Goal: Transaction & Acquisition: Purchase product/service

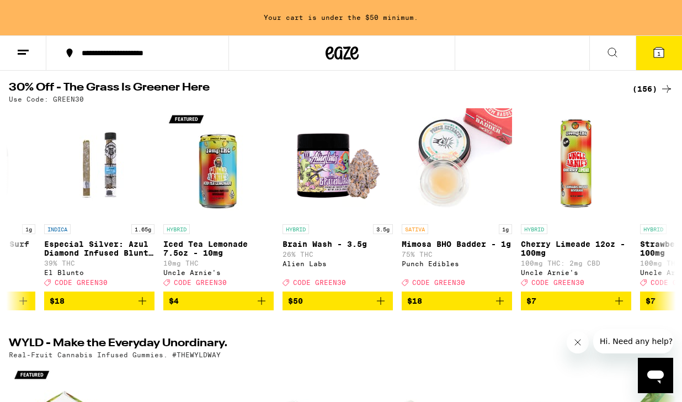
scroll to position [0, 206]
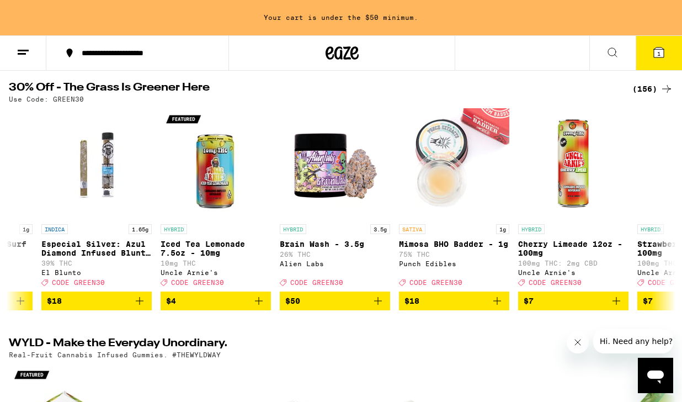
click at [661, 65] on button "1" at bounding box center [659, 53] width 46 height 34
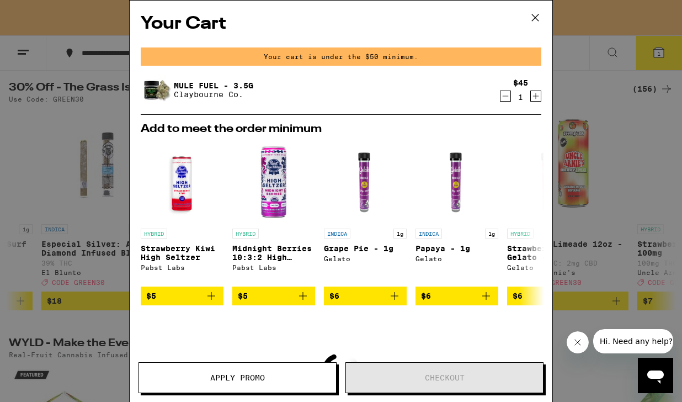
click at [508, 99] on icon "Decrement" at bounding box center [506, 95] width 10 height 13
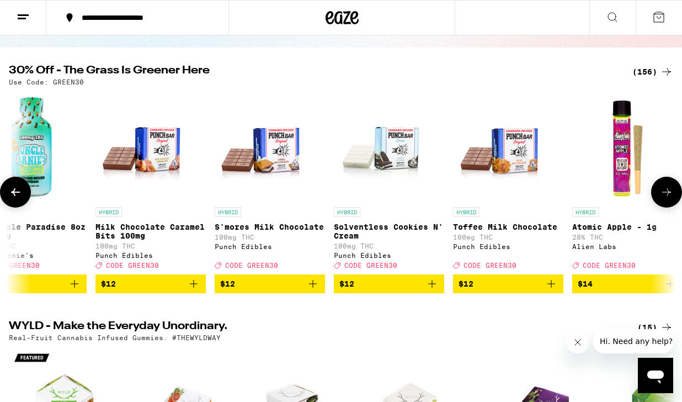
scroll to position [0, 1226]
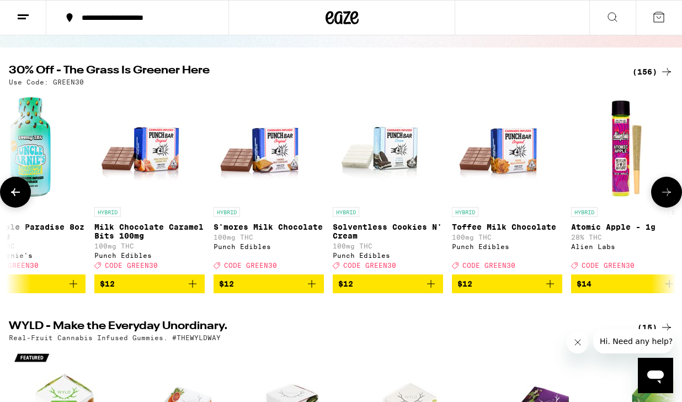
click at [430, 288] on icon "Add to bag" at bounding box center [431, 284] width 8 height 8
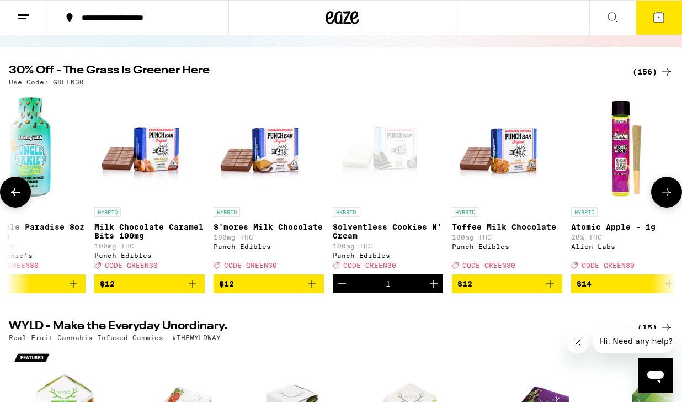
scroll to position [130, 0]
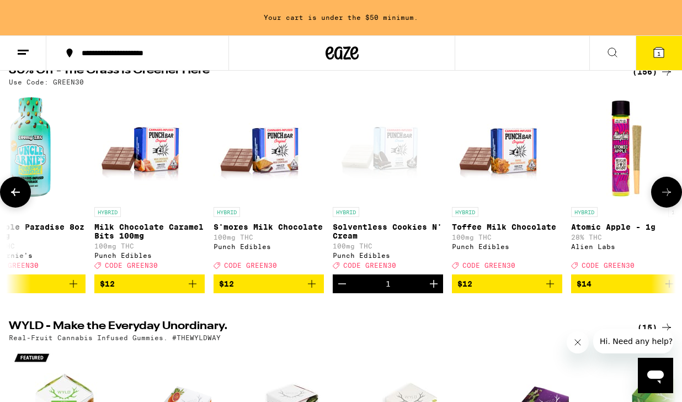
click at [309, 290] on icon "Add to bag" at bounding box center [311, 283] width 13 height 13
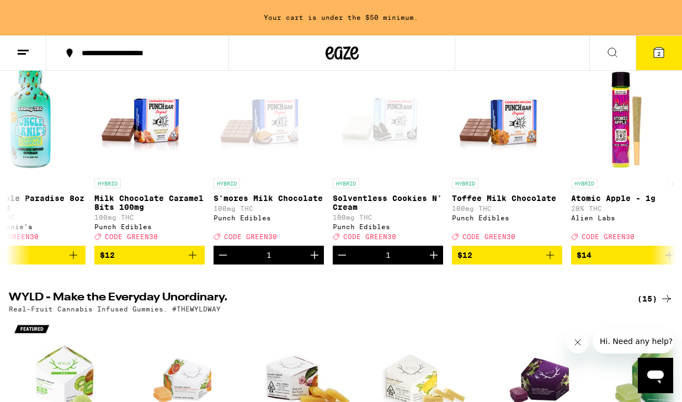
scroll to position [158, 0]
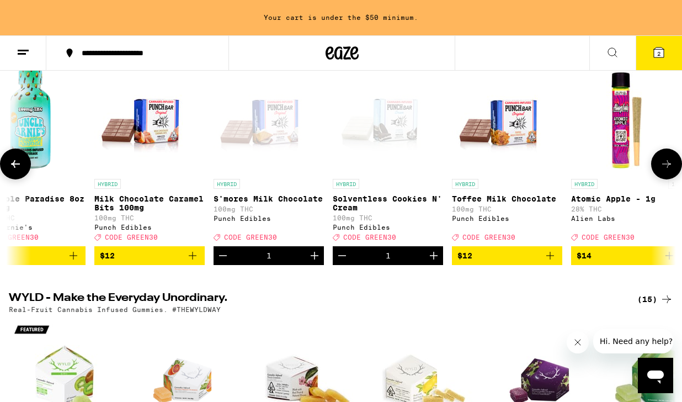
click at [436, 262] on icon "Increment" at bounding box center [433, 255] width 13 height 13
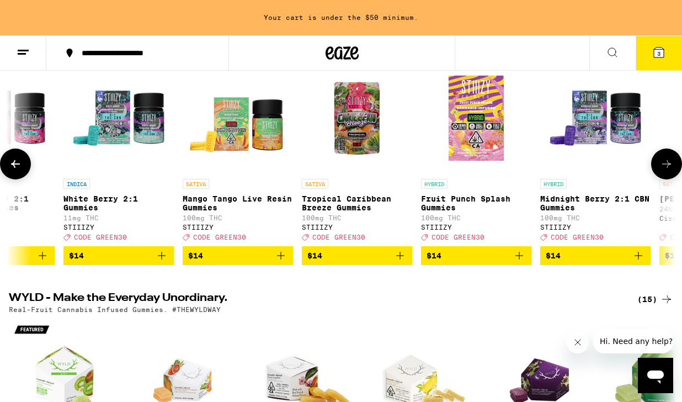
scroll to position [0, 2105]
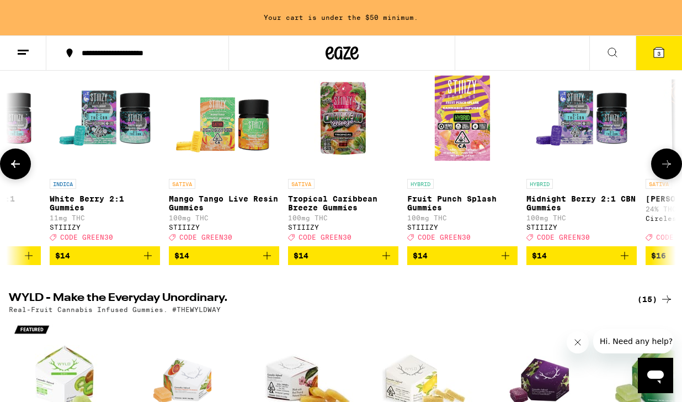
click at [267, 262] on icon "Add to bag" at bounding box center [266, 255] width 13 height 13
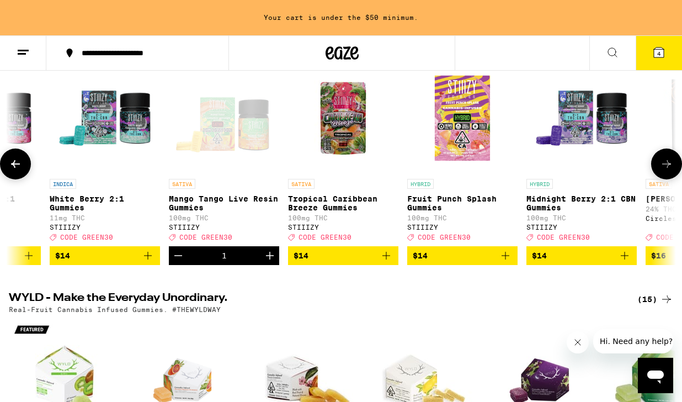
scroll to position [123, 0]
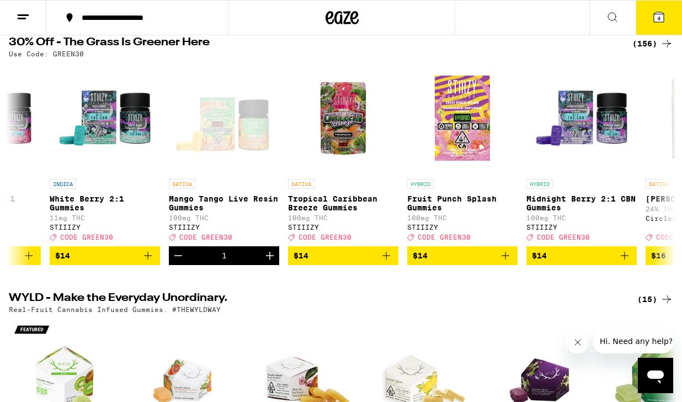
click at [662, 24] on button "4" at bounding box center [659, 18] width 46 height 34
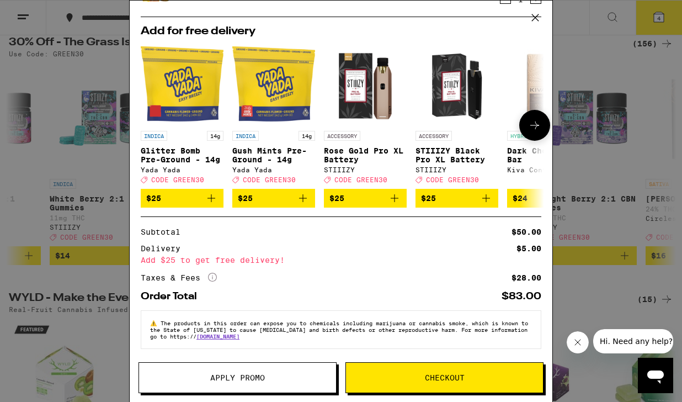
scroll to position [149, 0]
click at [244, 378] on span "Apply Promo" at bounding box center [237, 378] width 55 height 8
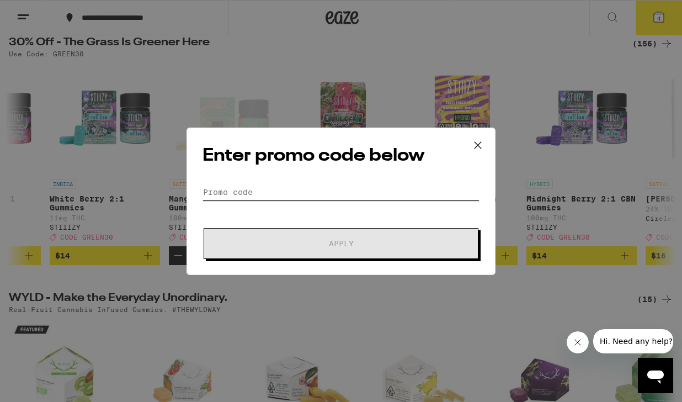
click at [305, 185] on input "Promo Code" at bounding box center [341, 192] width 277 height 17
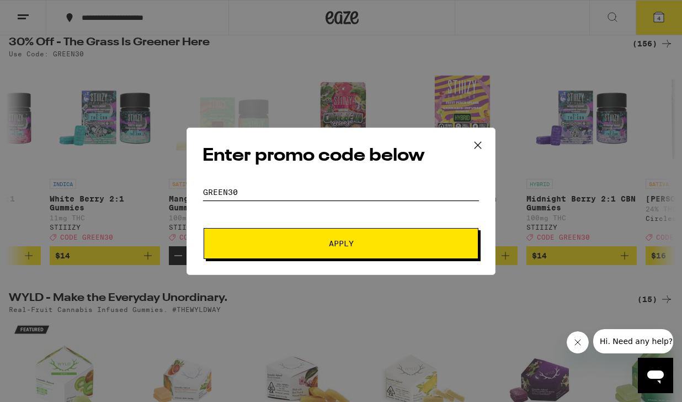
type input "GREEN30"
click at [323, 247] on button "Apply" at bounding box center [341, 243] width 275 height 31
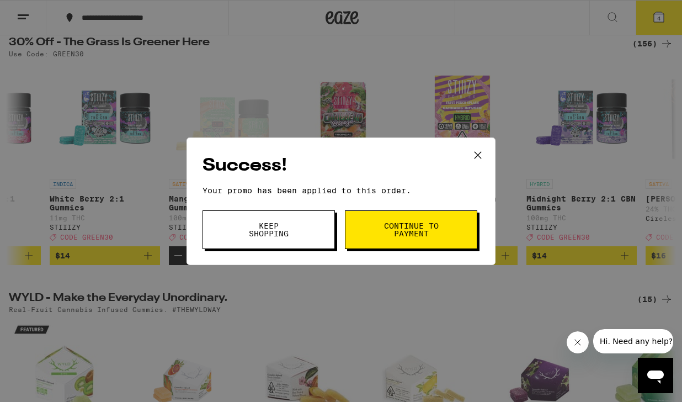
click at [412, 240] on button "Continue to payment" at bounding box center [411, 229] width 132 height 39
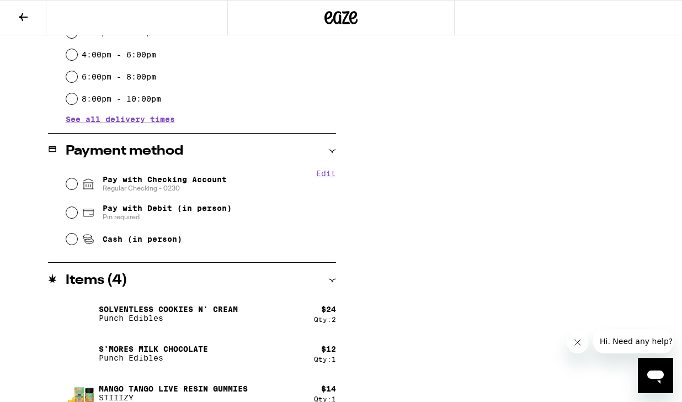
scroll to position [377, 0]
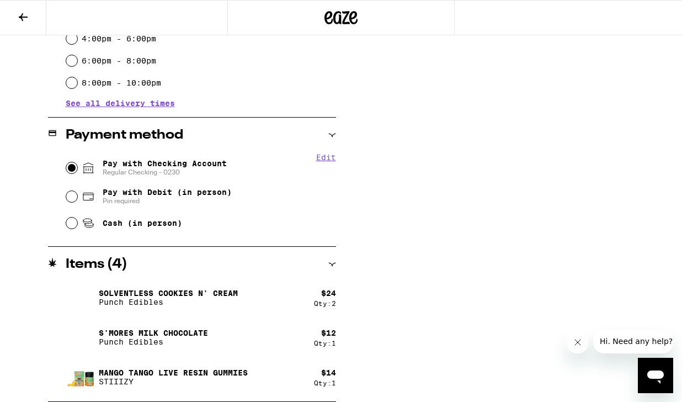
click at [66, 171] on input "Pay with Checking Account Regular Checking - 0230" at bounding box center [71, 167] width 11 height 11
radio input "true"
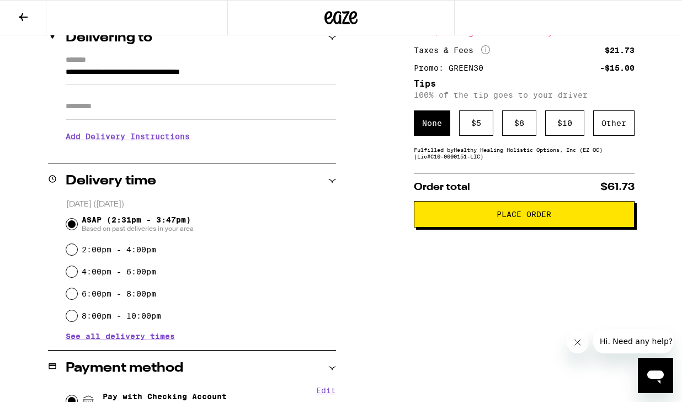
scroll to position [115, 0]
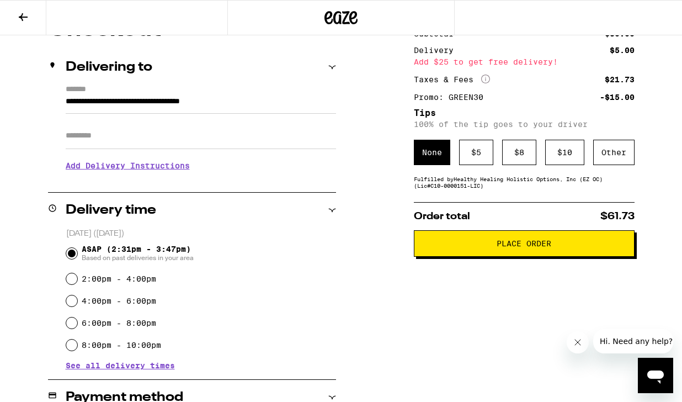
click at [166, 169] on h3 "Add Delivery Instructions" at bounding box center [201, 165] width 270 height 25
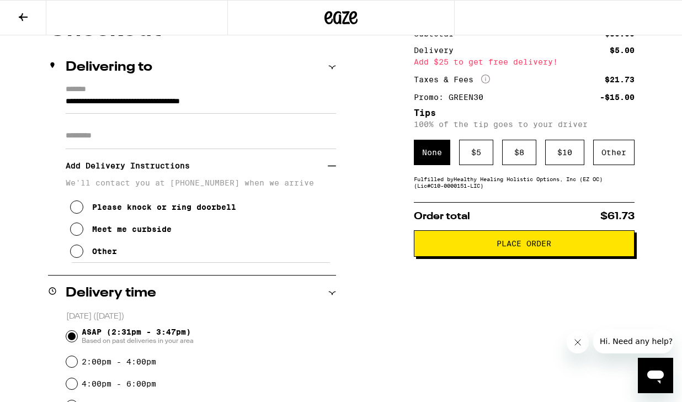
click at [116, 233] on div "Meet me curbside" at bounding box center [131, 229] width 79 height 9
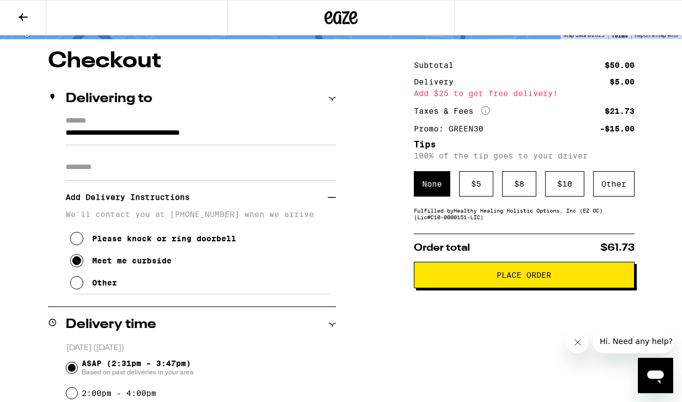
scroll to position [82, 0]
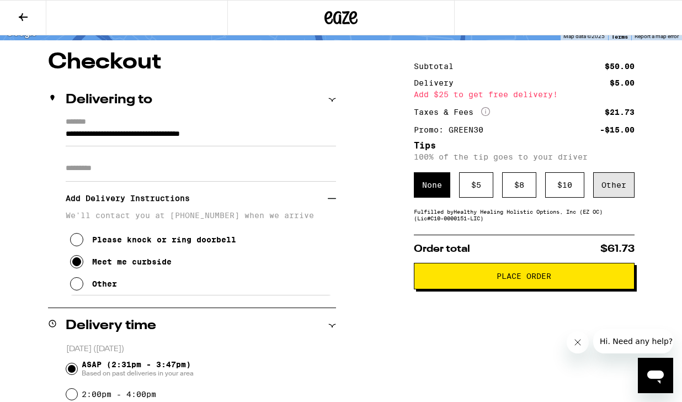
click at [609, 187] on div "Other" at bounding box center [613, 184] width 41 height 25
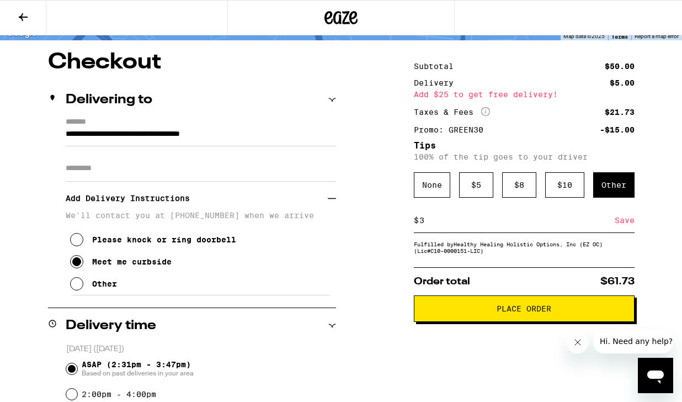
type input "3"
click at [624, 224] on div "Save" at bounding box center [625, 220] width 20 height 24
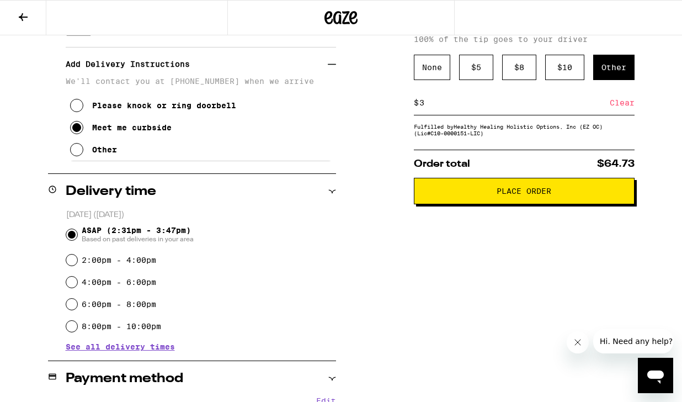
scroll to position [176, 0]
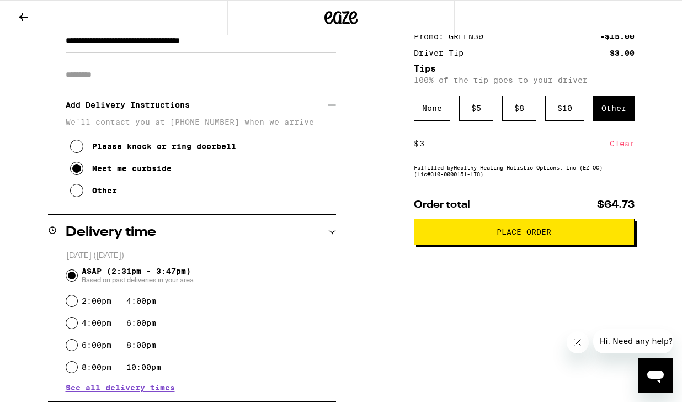
click at [486, 242] on button "Place Order" at bounding box center [524, 232] width 221 height 26
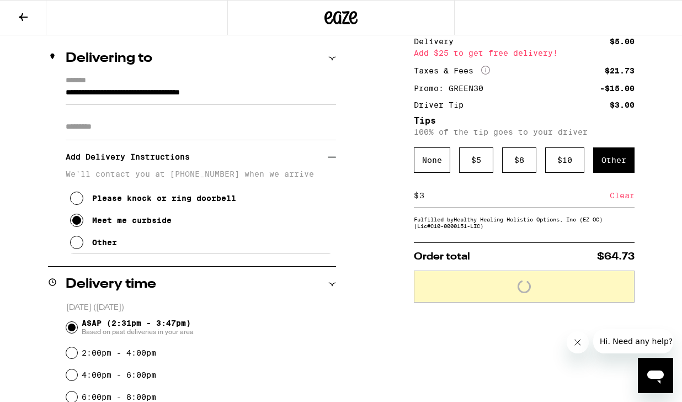
scroll to position [0, 0]
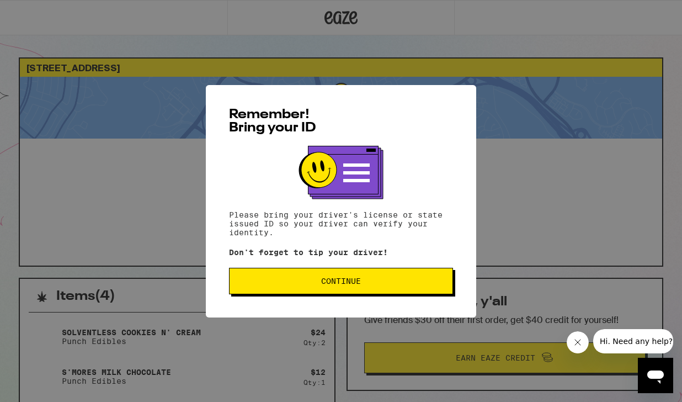
click at [367, 288] on button "Continue" at bounding box center [341, 281] width 224 height 26
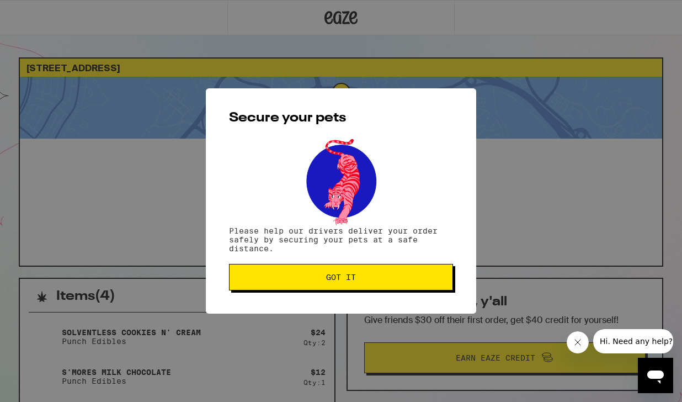
click at [367, 288] on button "Got it" at bounding box center [341, 277] width 224 height 26
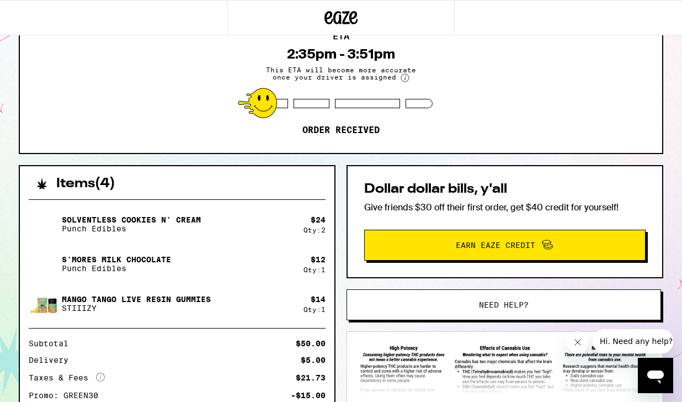
scroll to position [116, 0]
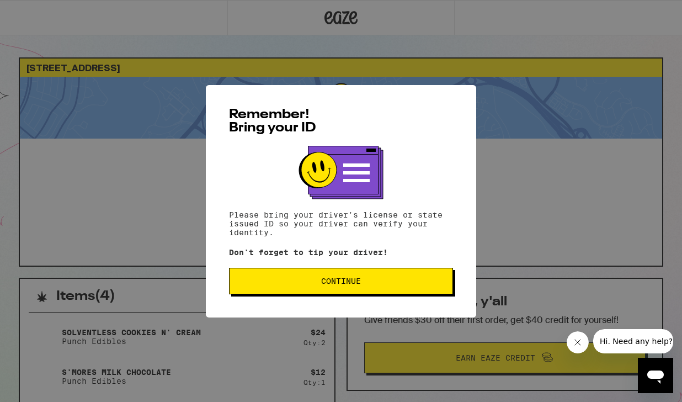
click at [362, 283] on span "Continue" at bounding box center [340, 281] width 205 height 8
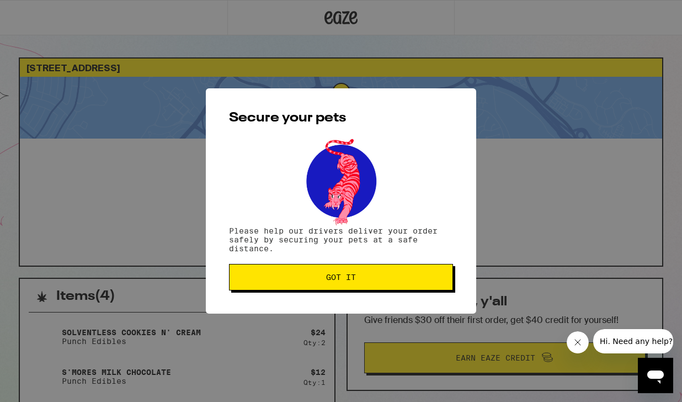
click at [362, 283] on button "Got it" at bounding box center [341, 277] width 224 height 26
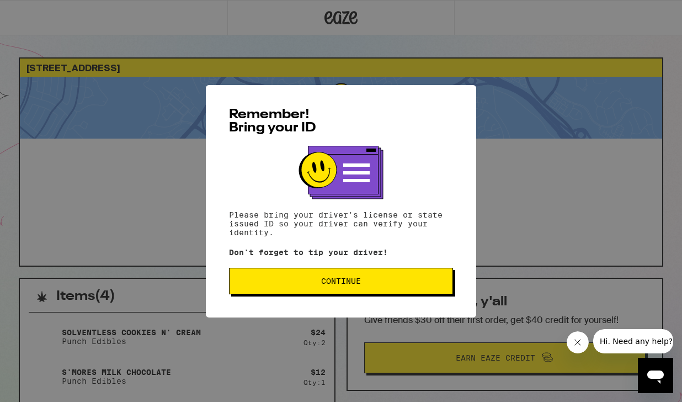
click at [401, 280] on span "Continue" at bounding box center [340, 281] width 205 height 8
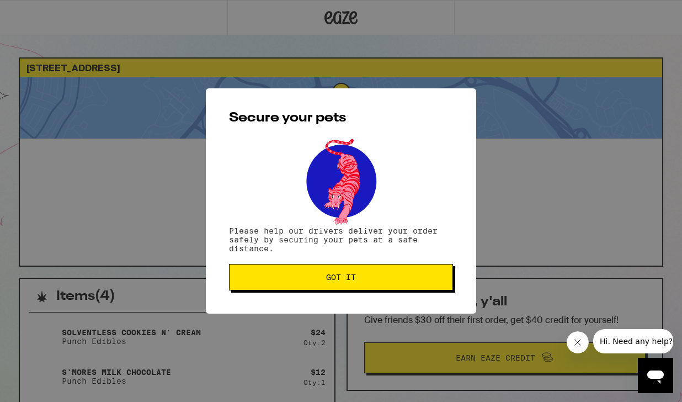
click at [401, 280] on span "Got it" at bounding box center [340, 277] width 205 height 8
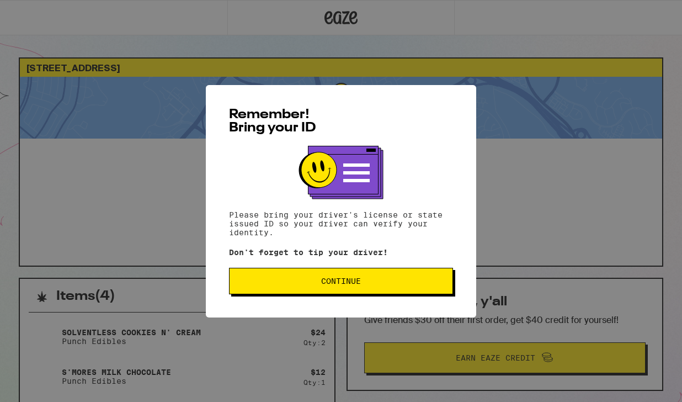
click at [382, 281] on span "Continue" at bounding box center [340, 281] width 205 height 8
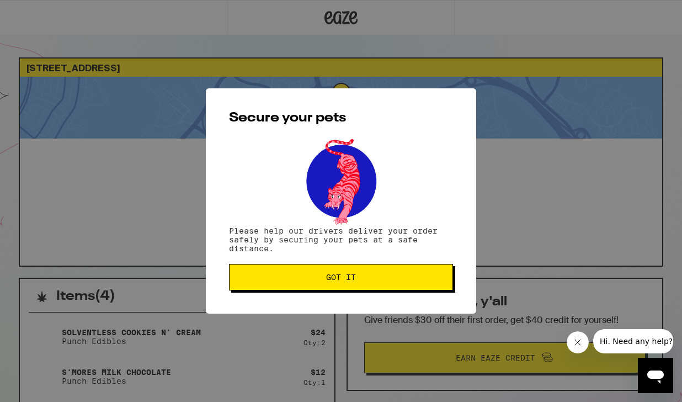
click at [382, 281] on span "Got it" at bounding box center [340, 277] width 205 height 8
